Goal: Navigation & Orientation: Find specific page/section

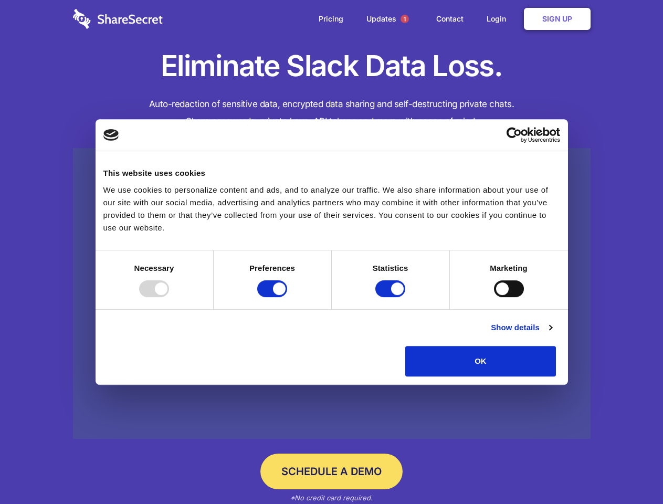
click at [169, 297] on div at bounding box center [154, 288] width 30 height 17
click at [287, 297] on input "Preferences" at bounding box center [272, 288] width 30 height 17
checkbox input "false"
click at [392, 297] on input "Statistics" at bounding box center [390, 288] width 30 height 17
checkbox input "false"
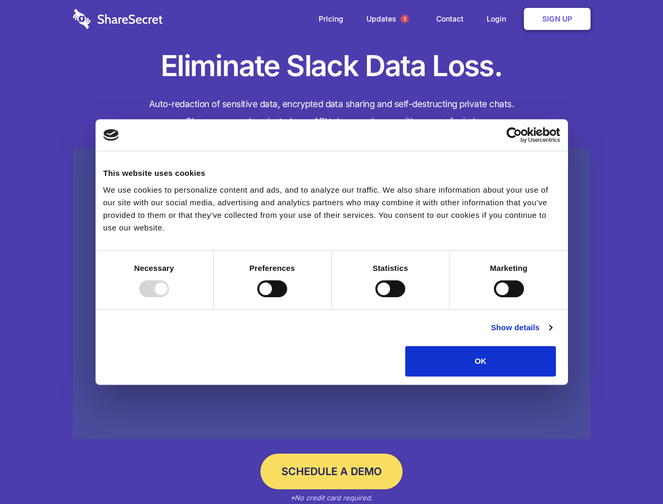
click at [494, 297] on input "Marketing" at bounding box center [509, 288] width 30 height 17
checkbox input "true"
click at [552, 334] on link "Show details" at bounding box center [521, 327] width 61 height 13
click at [0, 0] on div "Preference cookies enable a website to remember information that changes the wa…" at bounding box center [0, 0] width 0 height 0
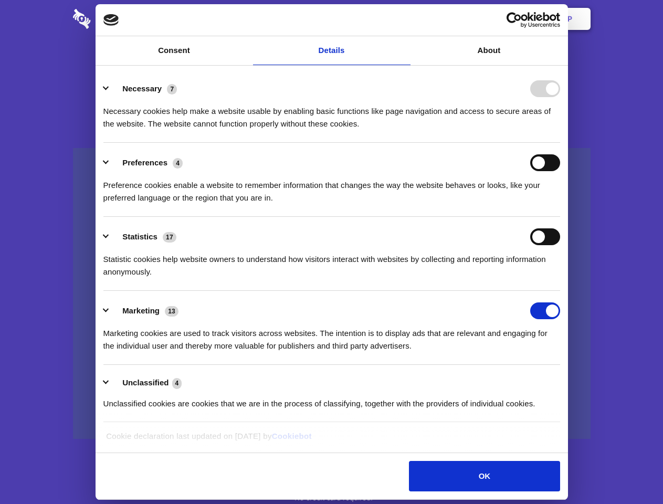
click at [404, 19] on span "1" at bounding box center [405, 19] width 8 height 8
